Goal: Navigation & Orientation: Find specific page/section

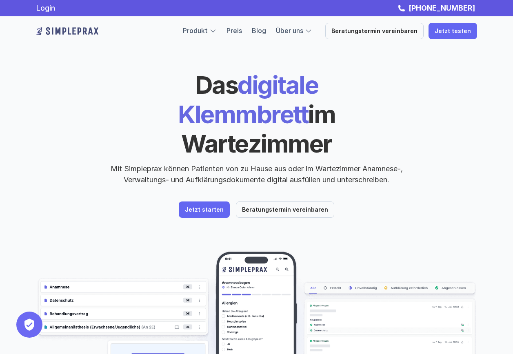
drag, startPoint x: 374, startPoint y: 2, endPoint x: 253, endPoint y: 76, distance: 141.7
click at [253, 76] on h1 "Das digitale Klemmbrett im Wartezimmer" at bounding box center [257, 114] width 282 height 88
drag, startPoint x: 466, startPoint y: 50, endPoint x: 397, endPoint y: 232, distance: 195.3
click at [397, 251] on img at bounding box center [256, 339] width 441 height 176
click at [317, 163] on p "Mit Simpleprax können Patienten von zu Hause aus oder im Wartezimmer Anamnese-,…" at bounding box center [257, 174] width 306 height 22
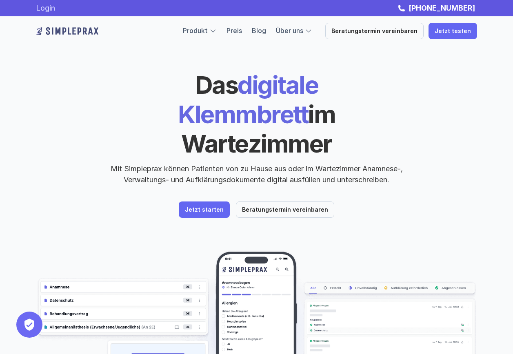
click at [55, 9] on link "Login" at bounding box center [45, 8] width 19 height 9
